Goal: Task Accomplishment & Management: Complete application form

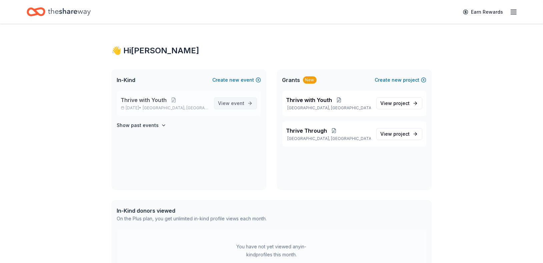
click at [239, 103] on span "event" at bounding box center [237, 103] width 13 height 6
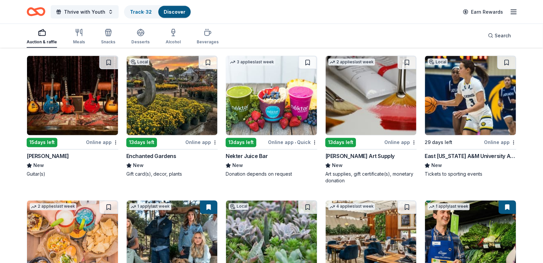
scroll to position [2494, 0]
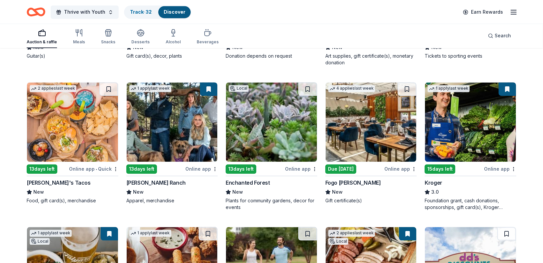
drag, startPoint x: 543, startPoint y: 220, endPoint x: 545, endPoint y: 245, distance: 25.4
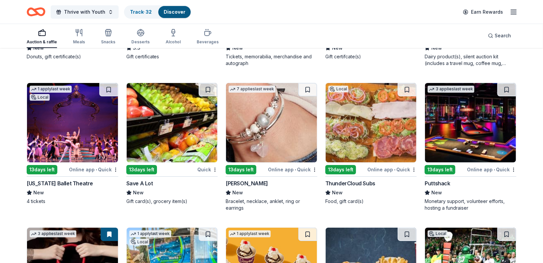
scroll to position [5052, 0]
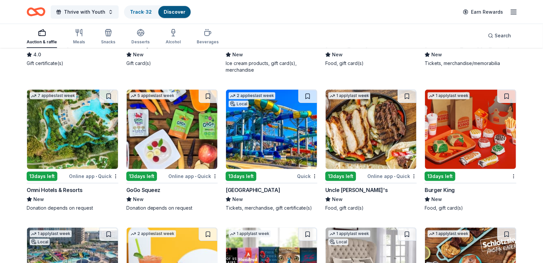
drag, startPoint x: 470, startPoint y: 124, endPoint x: 534, endPoint y: 209, distance: 106.4
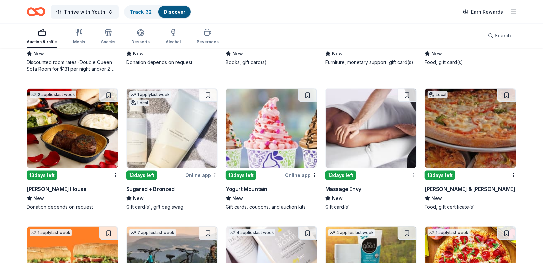
scroll to position [5322, 0]
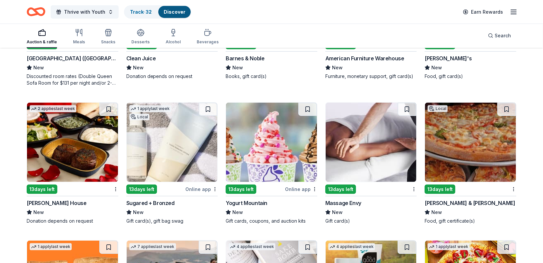
click at [480, 168] on img at bounding box center [470, 142] width 91 height 79
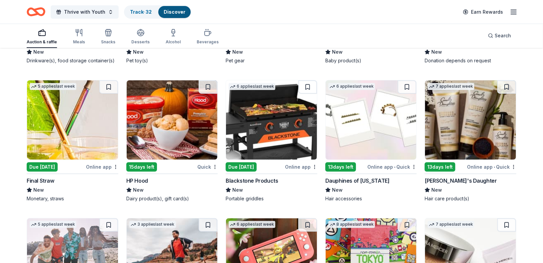
scroll to position [6610, 0]
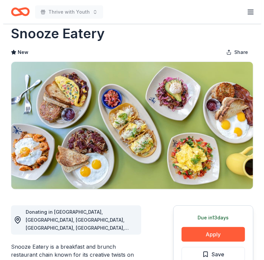
scroll to position [15, 0]
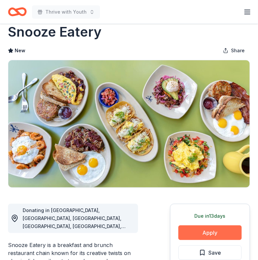
click at [215, 231] on button "Apply" at bounding box center [209, 233] width 63 height 15
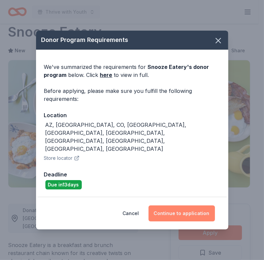
click at [192, 206] on button "Continue to application" at bounding box center [181, 214] width 66 height 16
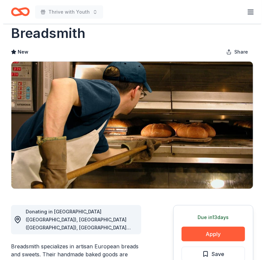
scroll to position [15, 0]
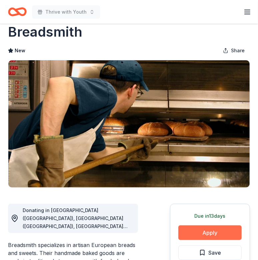
click at [203, 235] on button "Apply" at bounding box center [209, 233] width 63 height 15
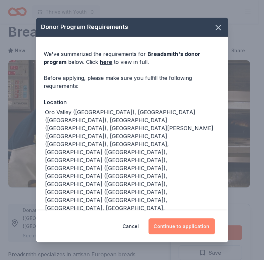
click at [197, 228] on button "Continue to application" at bounding box center [181, 227] width 66 height 16
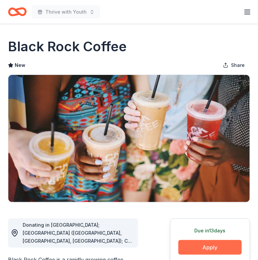
click at [214, 247] on button "Apply" at bounding box center [209, 247] width 63 height 15
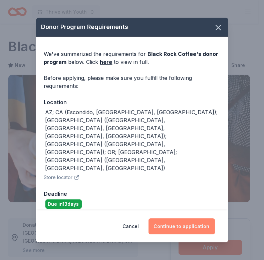
click at [193, 219] on button "Continue to application" at bounding box center [181, 227] width 66 height 16
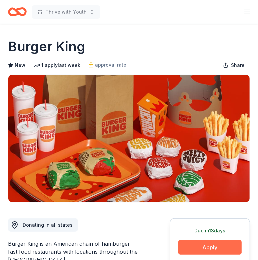
click at [201, 243] on button "Apply" at bounding box center [209, 247] width 63 height 15
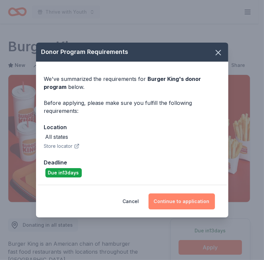
click at [182, 200] on button "Continue to application" at bounding box center [181, 202] width 66 height 16
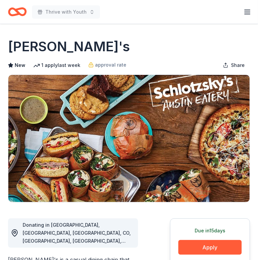
click at [54, 45] on h1 "[PERSON_NAME]'s" at bounding box center [69, 46] width 122 height 19
click at [54, 45] on h1 "Schlotzsky's" at bounding box center [69, 46] width 122 height 19
drag, startPoint x: 98, startPoint y: 46, endPoint x: 21, endPoint y: 40, distance: 77.2
click at [21, 40] on div "Schlotzsky's" at bounding box center [129, 46] width 242 height 19
drag, startPoint x: 91, startPoint y: 50, endPoint x: 43, endPoint y: 42, distance: 49.3
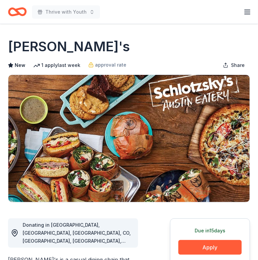
click at [43, 42] on div "Schlotzsky's" at bounding box center [129, 46] width 242 height 19
click at [200, 246] on button "Apply" at bounding box center [209, 247] width 63 height 15
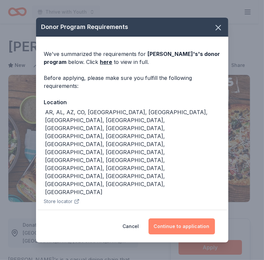
click at [177, 219] on button "Continue to application" at bounding box center [181, 227] width 66 height 16
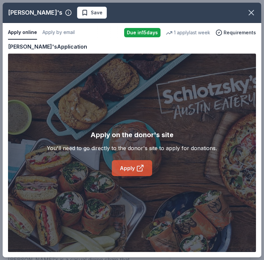
click at [127, 170] on link "Apply" at bounding box center [132, 168] width 40 height 16
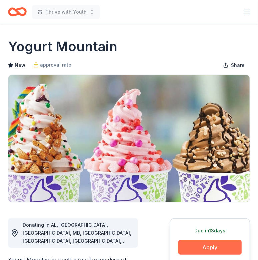
click at [213, 248] on button "Apply" at bounding box center [209, 247] width 63 height 15
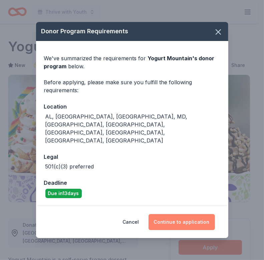
click at [190, 214] on button "Continue to application" at bounding box center [181, 222] width 66 height 16
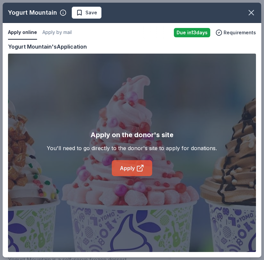
click at [126, 175] on link "Apply" at bounding box center [132, 168] width 40 height 16
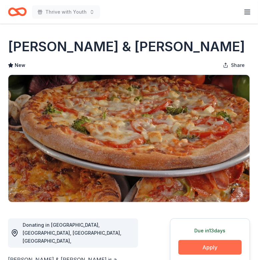
click at [212, 247] on button "Apply" at bounding box center [209, 247] width 63 height 15
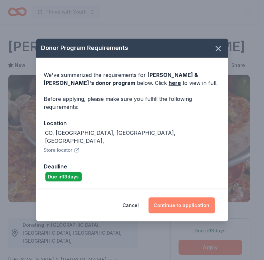
click at [187, 201] on button "Continue to application" at bounding box center [181, 206] width 66 height 16
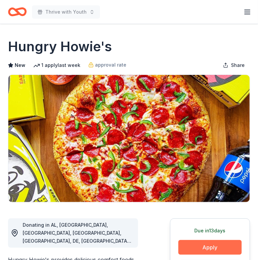
click at [192, 249] on button "Apply" at bounding box center [209, 247] width 63 height 15
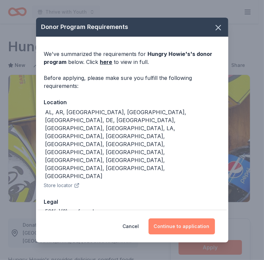
click at [173, 220] on button "Continue to application" at bounding box center [181, 227] width 66 height 16
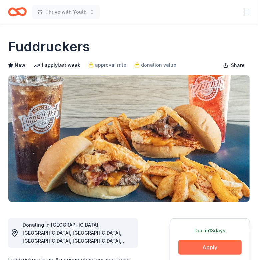
click at [221, 240] on button "Apply" at bounding box center [209, 247] width 63 height 15
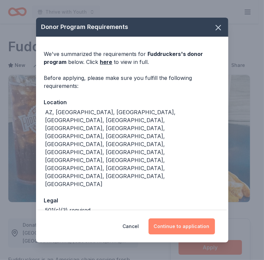
click at [185, 219] on button "Continue to application" at bounding box center [181, 227] width 66 height 16
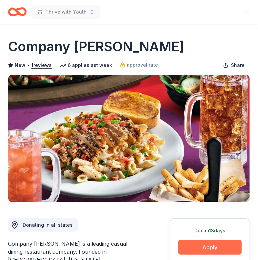
click at [206, 244] on button "Apply" at bounding box center [209, 247] width 63 height 15
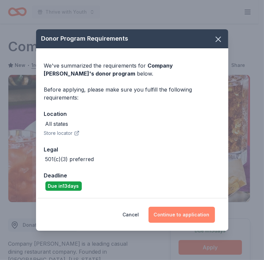
click at [184, 216] on button "Continue to application" at bounding box center [181, 215] width 66 height 16
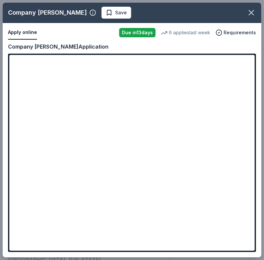
drag, startPoint x: 63, startPoint y: 11, endPoint x: 215, endPoint y: 7, distance: 152.1
click at [215, 7] on div "Company [PERSON_NAME] Save" at bounding box center [122, 13] width 238 height 12
click at [115, 14] on span "Save" at bounding box center [121, 13] width 12 height 8
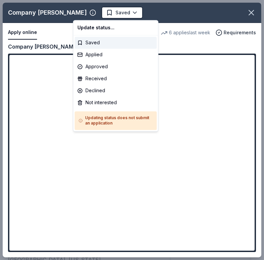
click at [89, 14] on body "Thrive with Youth Earn Rewards Due in 13 days Share Company Brinker New • 1 rev…" at bounding box center [129, 130] width 258 height 260
click at [88, 58] on div "Applied" at bounding box center [116, 55] width 82 height 12
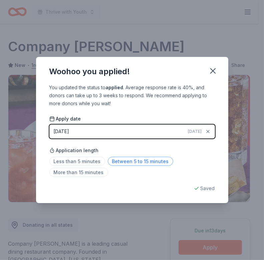
click at [149, 159] on span "Between 5 to 15 minutes" at bounding box center [140, 161] width 65 height 9
click at [210, 70] on icon "button" at bounding box center [212, 70] width 9 height 9
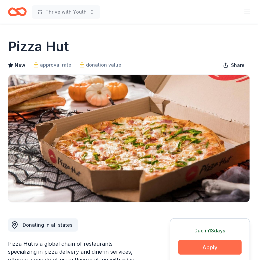
click at [201, 242] on button "Apply" at bounding box center [209, 247] width 63 height 15
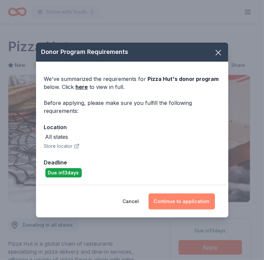
click at [170, 198] on button "Continue to application" at bounding box center [181, 202] width 66 height 16
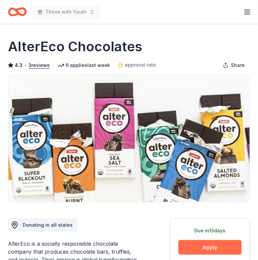
click at [213, 249] on button "Apply" at bounding box center [209, 247] width 63 height 15
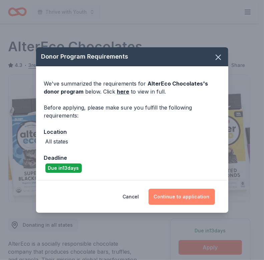
click at [190, 192] on button "Continue to application" at bounding box center [181, 197] width 66 height 16
